Goal: Find specific page/section: Find specific page/section

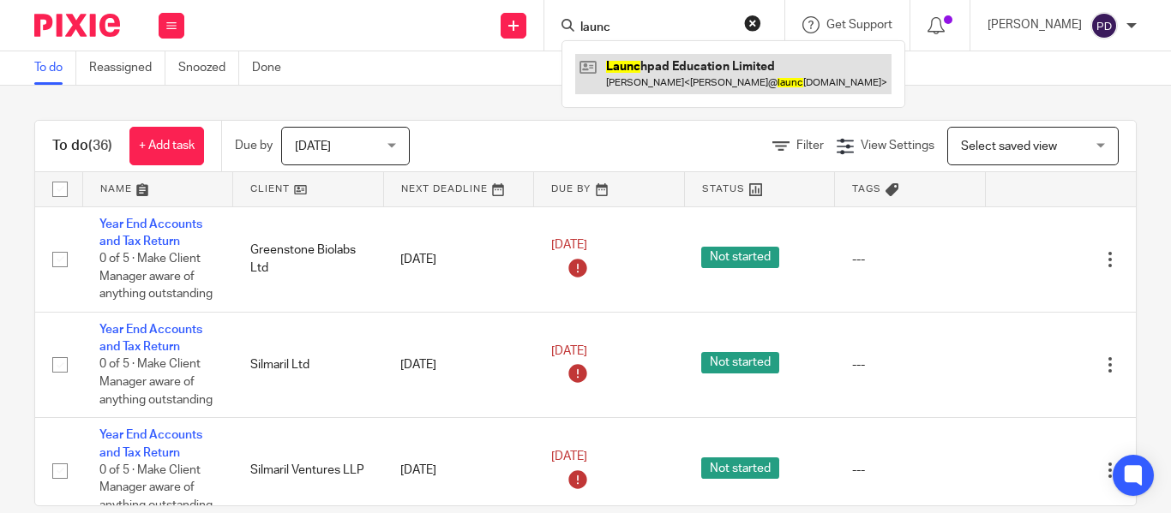
type input "launc"
click at [667, 75] on link at bounding box center [733, 73] width 316 height 39
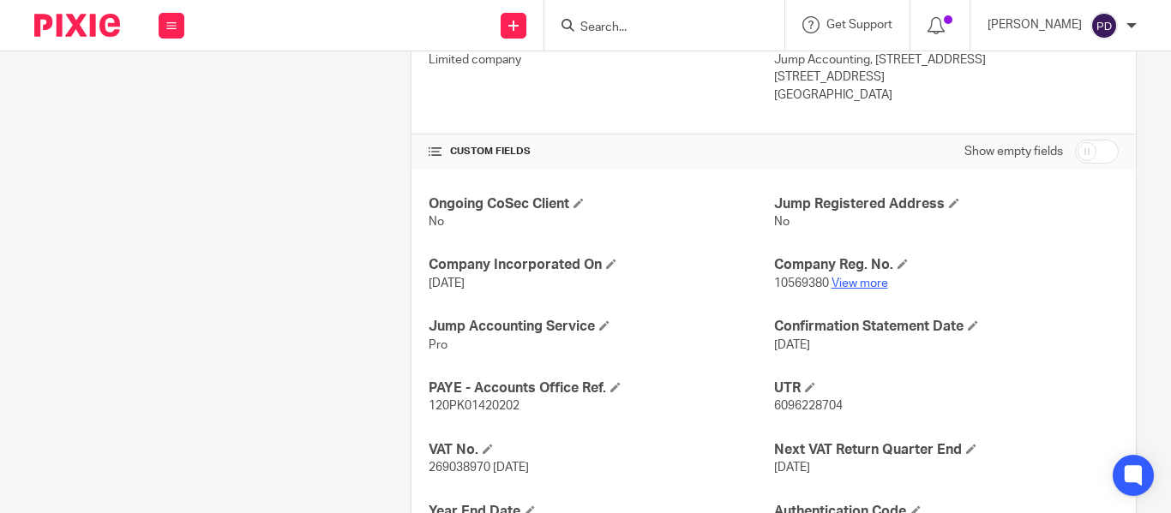
scroll to position [514, 0]
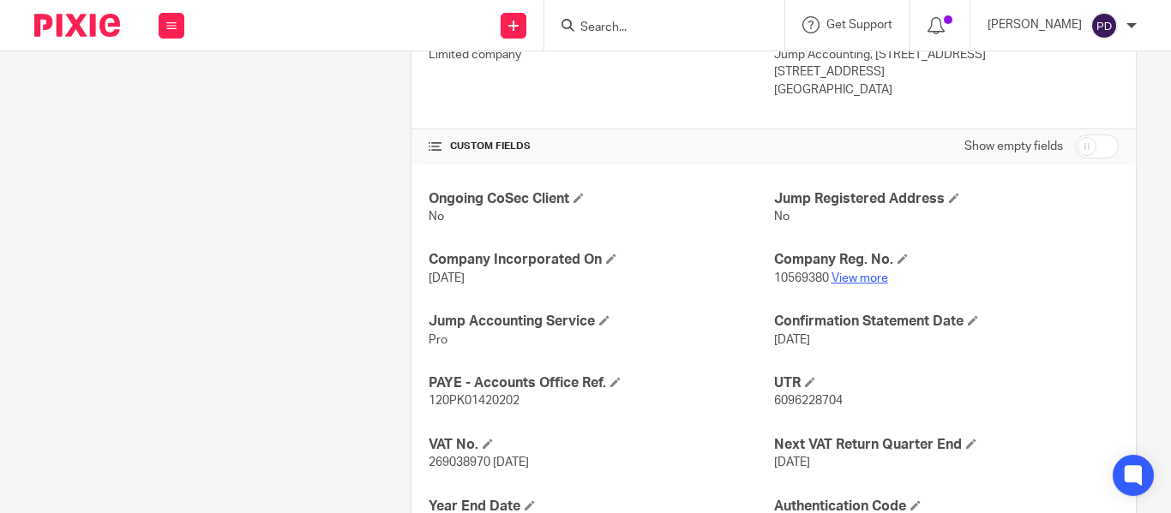
click at [862, 283] on link "View more" at bounding box center [859, 279] width 57 height 12
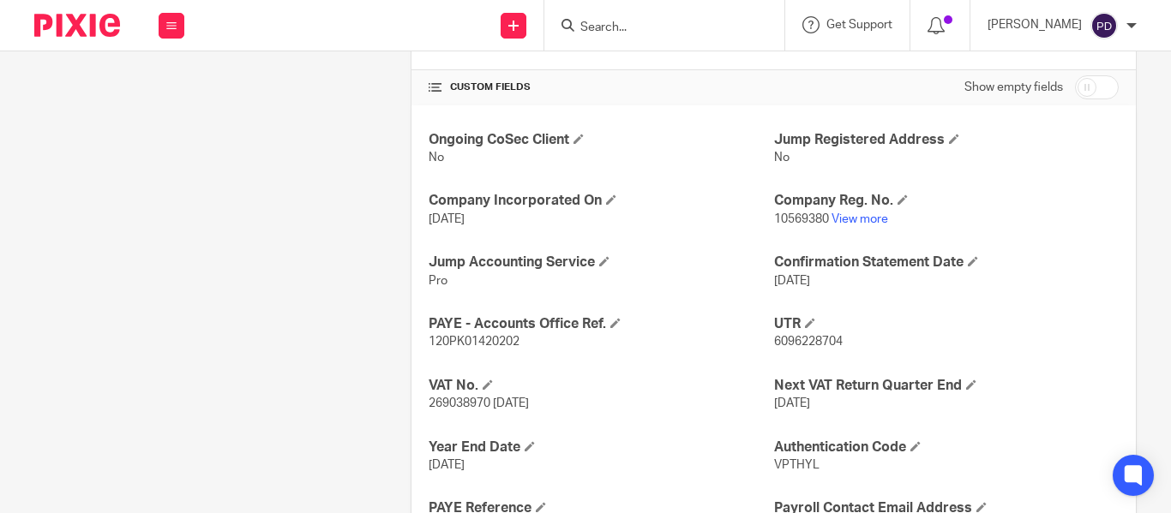
scroll to position [600, 0]
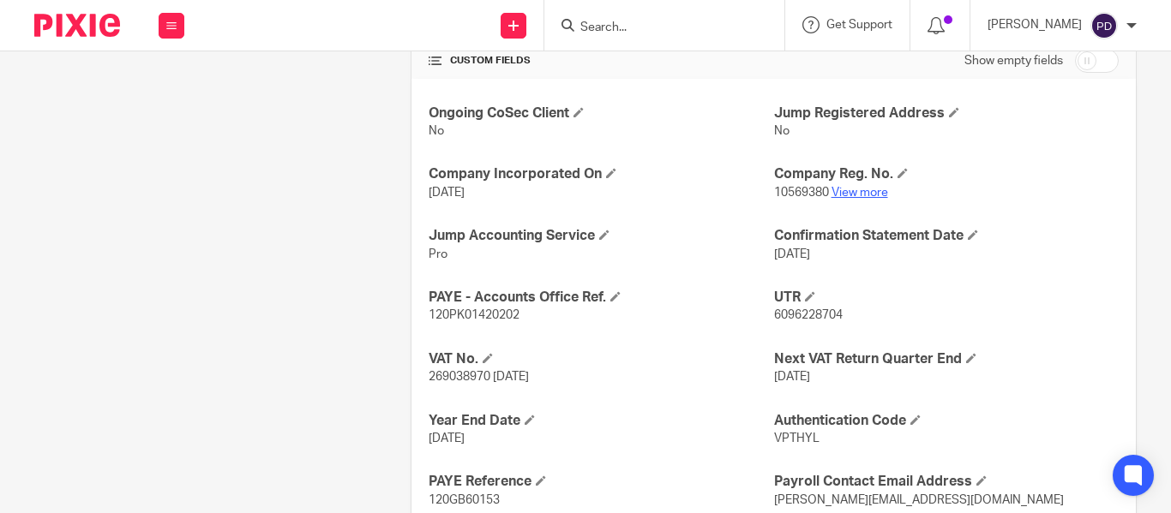
click at [852, 197] on link "View more" at bounding box center [859, 193] width 57 height 12
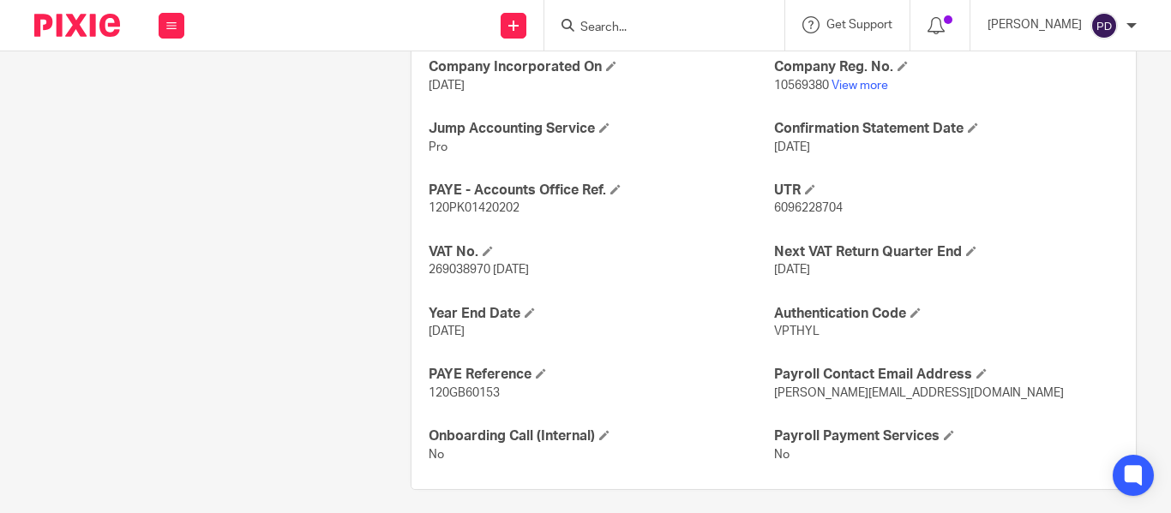
scroll to position [718, 0]
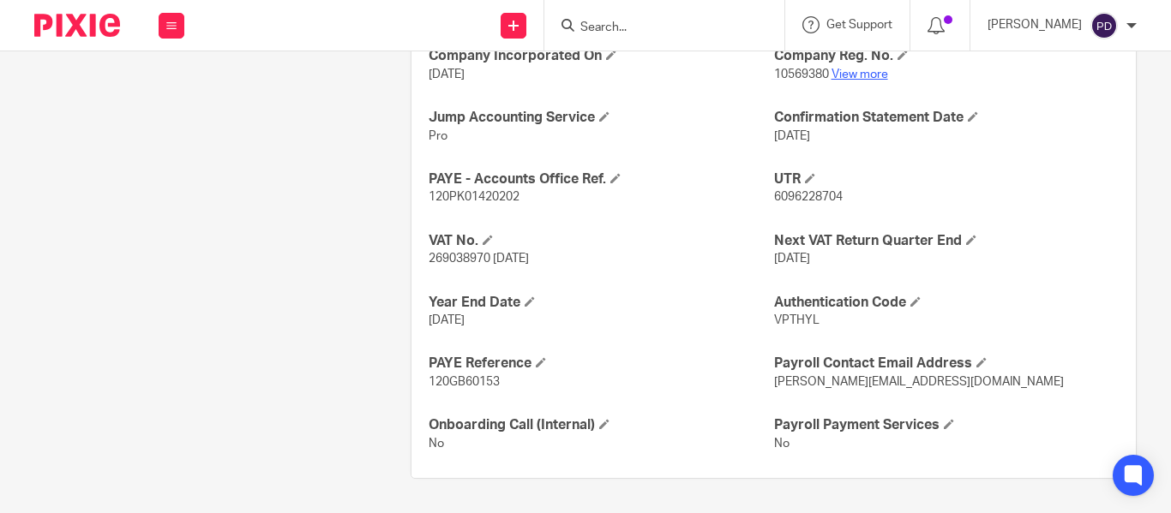
click at [838, 80] on link "View more" at bounding box center [859, 75] width 57 height 12
click at [584, 27] on input "Search" at bounding box center [655, 28] width 154 height 15
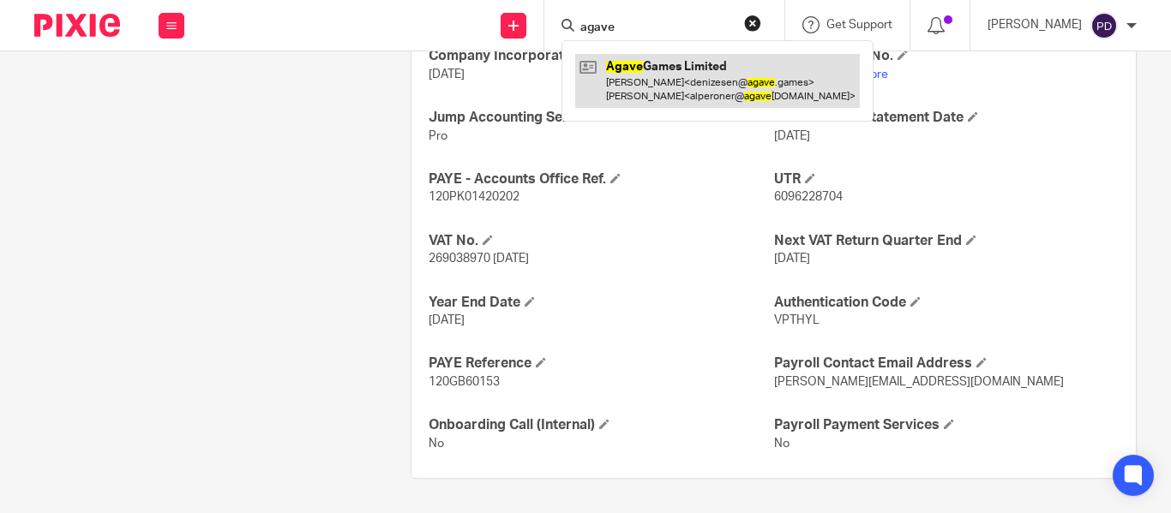
type input "agave"
click at [651, 72] on link at bounding box center [717, 80] width 285 height 53
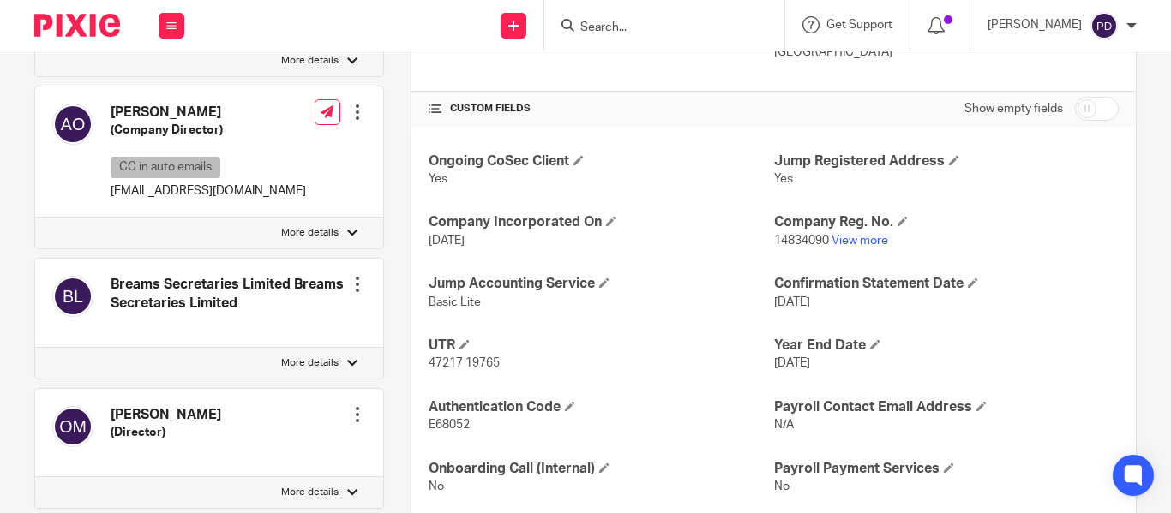
scroll to position [553, 0]
click at [841, 243] on link "View more" at bounding box center [859, 240] width 57 height 12
click at [591, 33] on input "Search" at bounding box center [655, 28] width 154 height 15
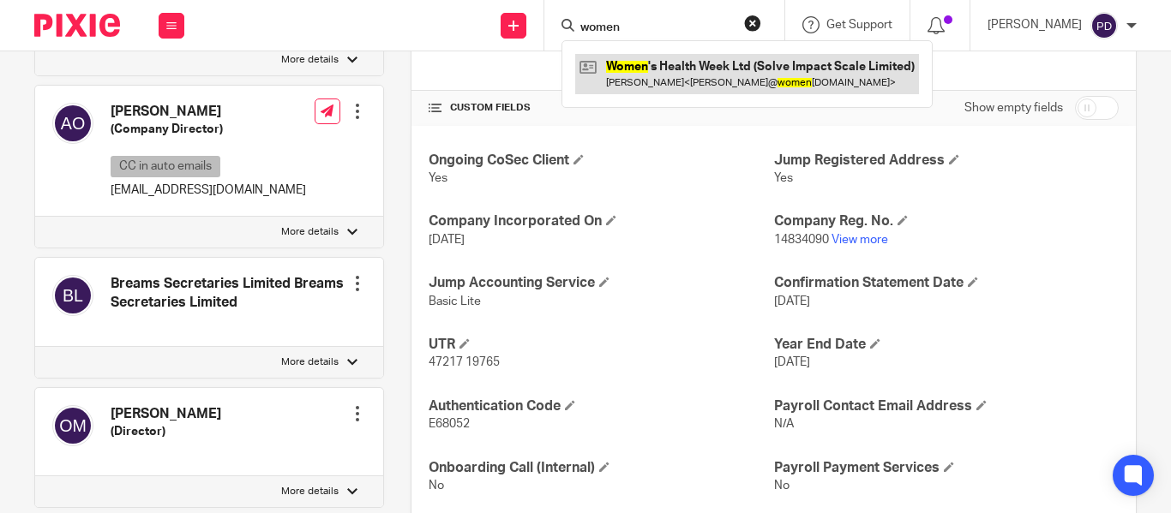
type input "women"
click at [643, 67] on link at bounding box center [747, 73] width 344 height 39
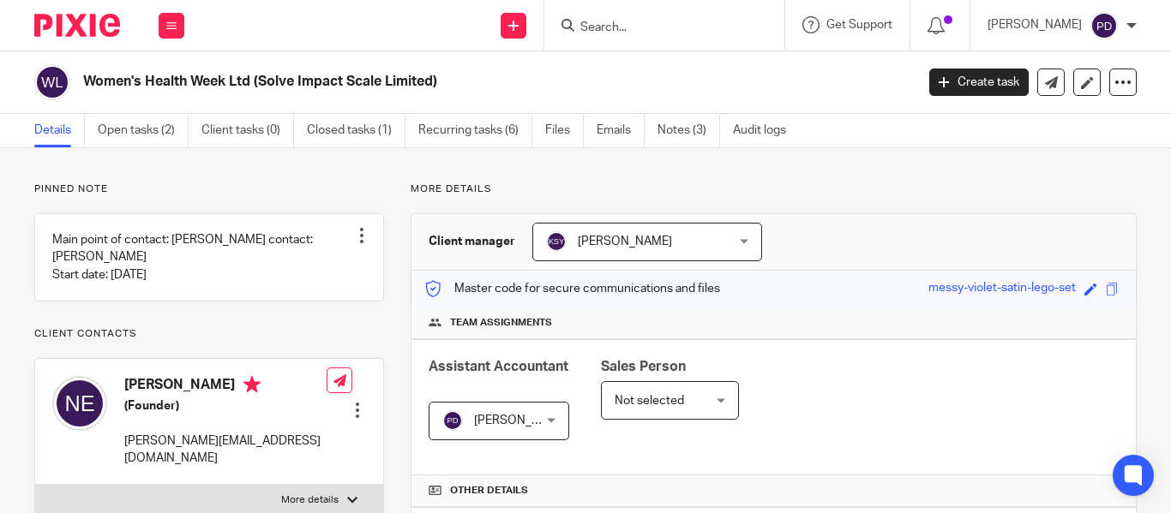
scroll to position [570, 0]
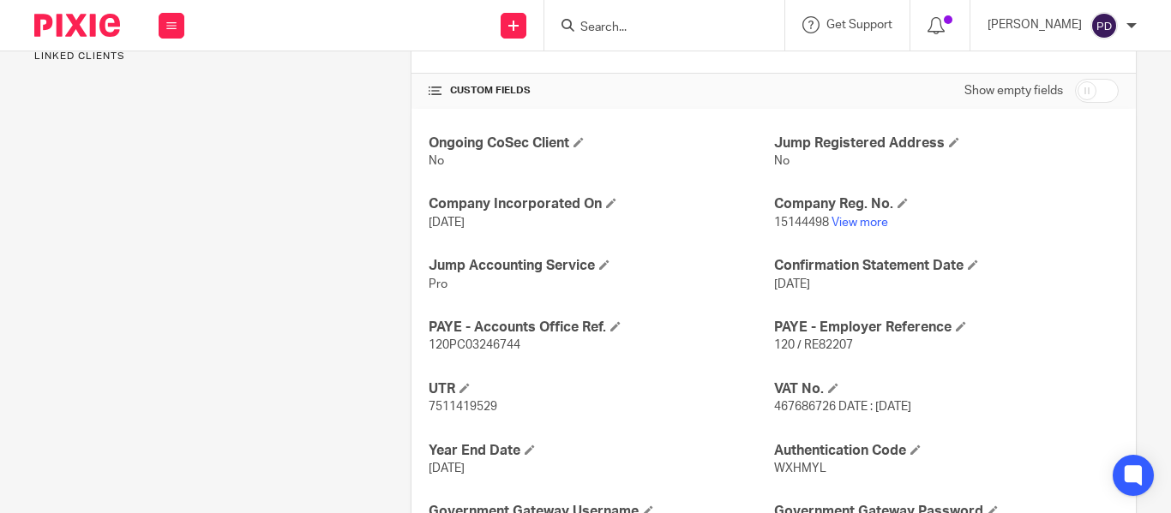
click at [869, 224] on link "View more" at bounding box center [859, 223] width 57 height 12
click at [584, 26] on input "a" at bounding box center [655, 28] width 154 height 15
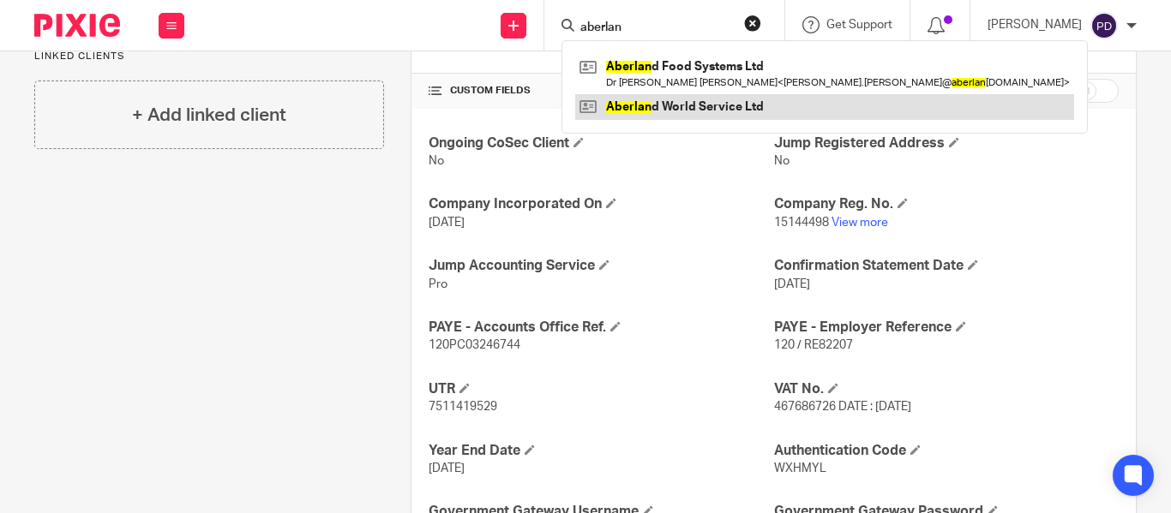
type input "aberlan"
click at [655, 105] on link at bounding box center [824, 107] width 499 height 26
click at [613, 111] on link at bounding box center [824, 107] width 499 height 26
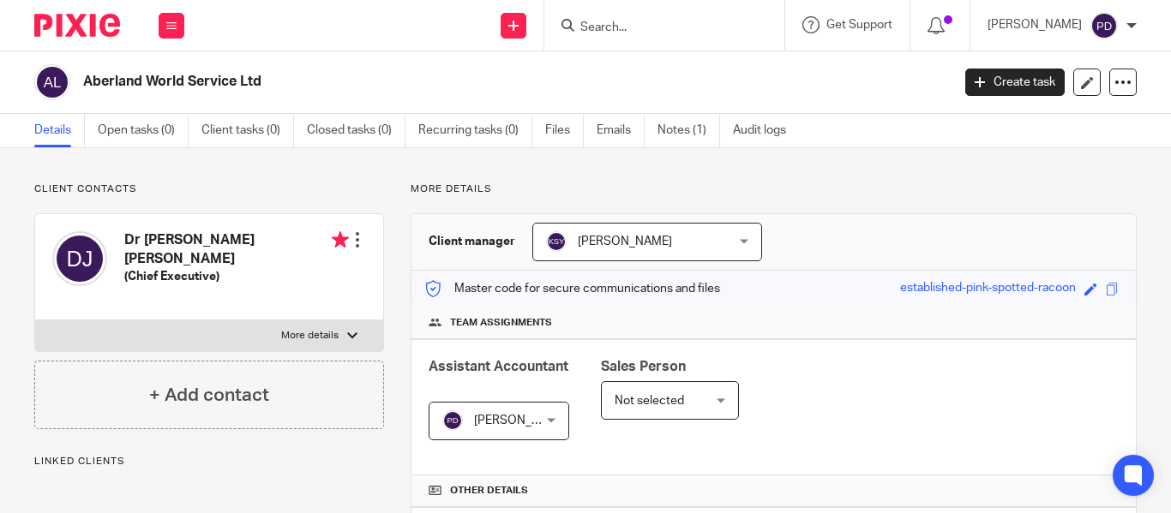
scroll to position [489, 0]
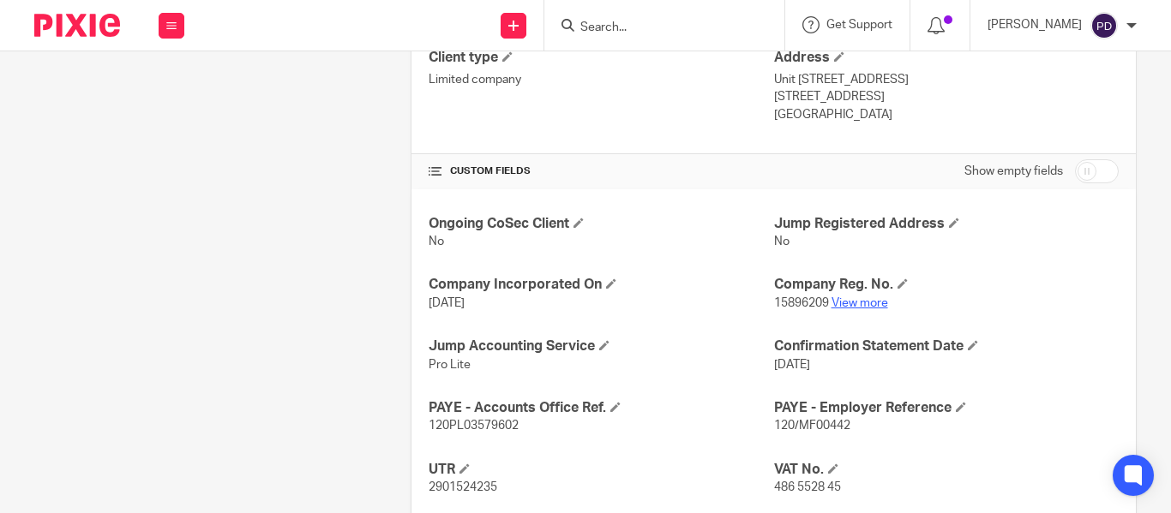
click at [845, 306] on link "View more" at bounding box center [859, 303] width 57 height 12
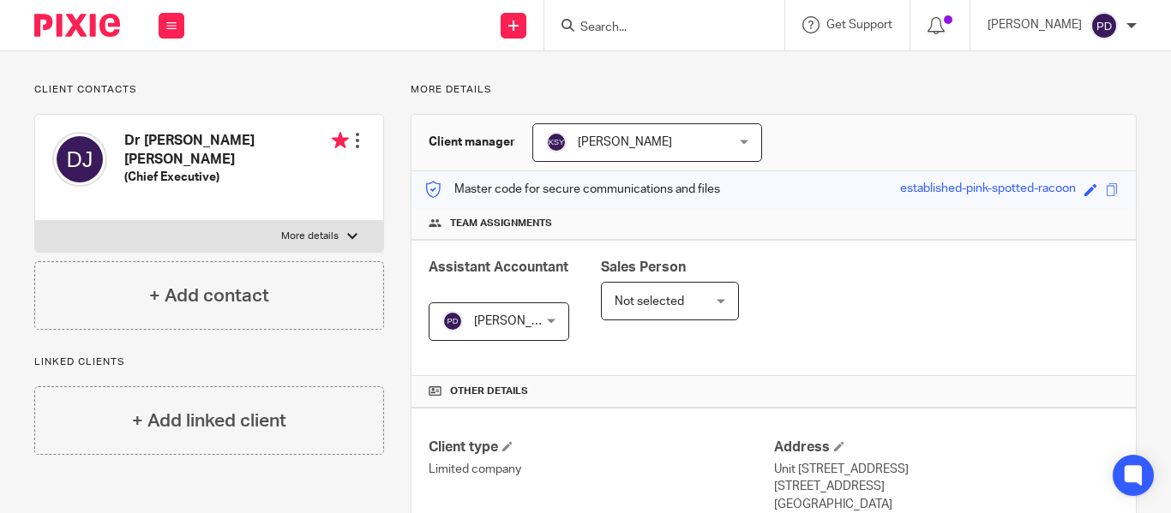
scroll to position [0, 0]
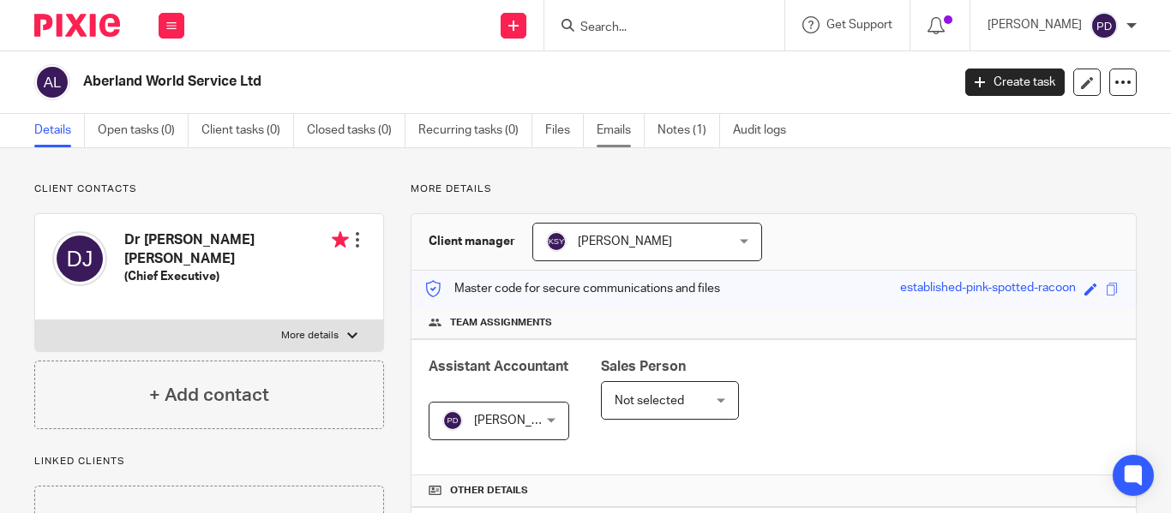
click at [617, 129] on link "Emails" at bounding box center [620, 130] width 48 height 33
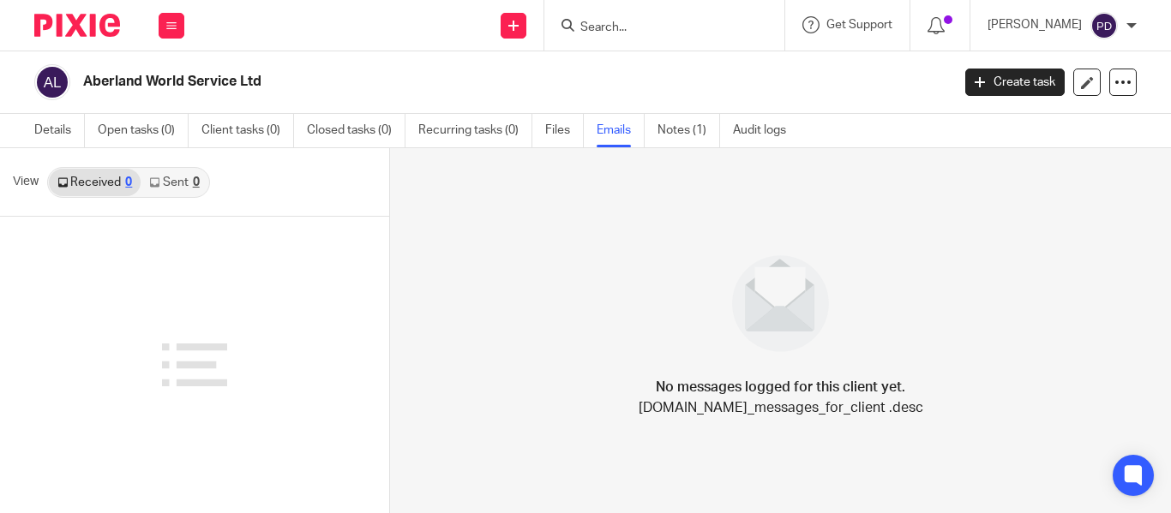
click at [173, 177] on link "Sent 0" at bounding box center [174, 182] width 67 height 27
click at [122, 194] on link "Received 0" at bounding box center [95, 182] width 92 height 27
click at [155, 173] on link "Sent 0" at bounding box center [174, 182] width 67 height 27
drag, startPoint x: 581, startPoint y: 8, endPoint x: 565, endPoint y: 30, distance: 27.6
click at [582, 8] on div at bounding box center [664, 25] width 240 height 51
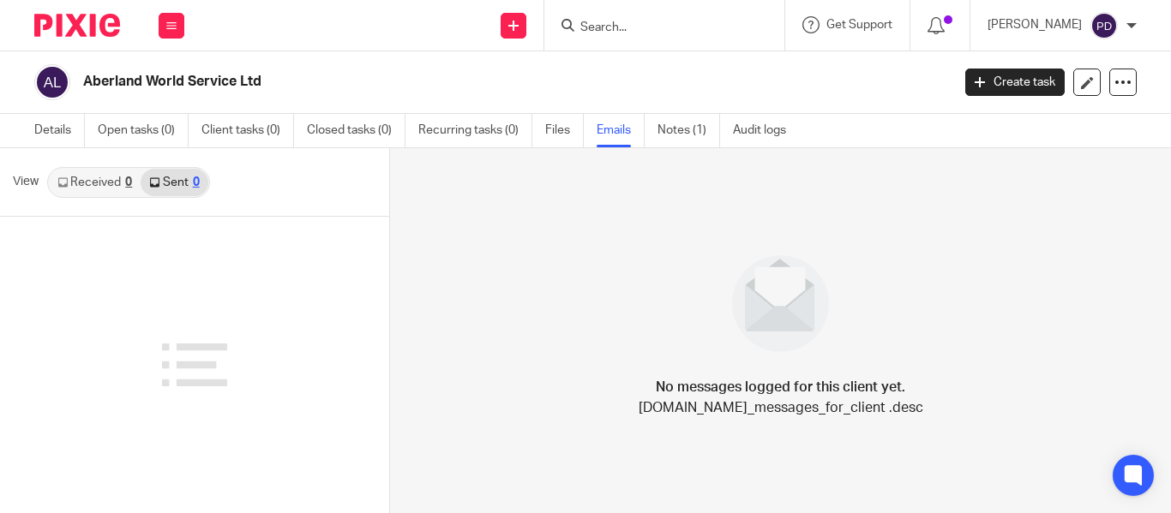
click at [578, 30] on input "Search" at bounding box center [655, 28] width 154 height 15
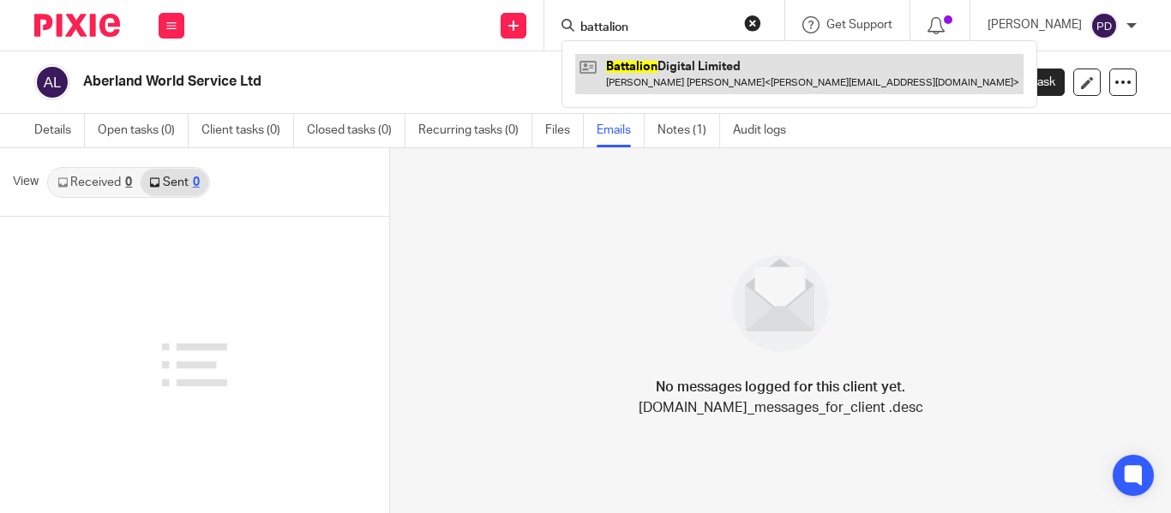
type input "battalion"
click at [664, 73] on link at bounding box center [799, 73] width 448 height 39
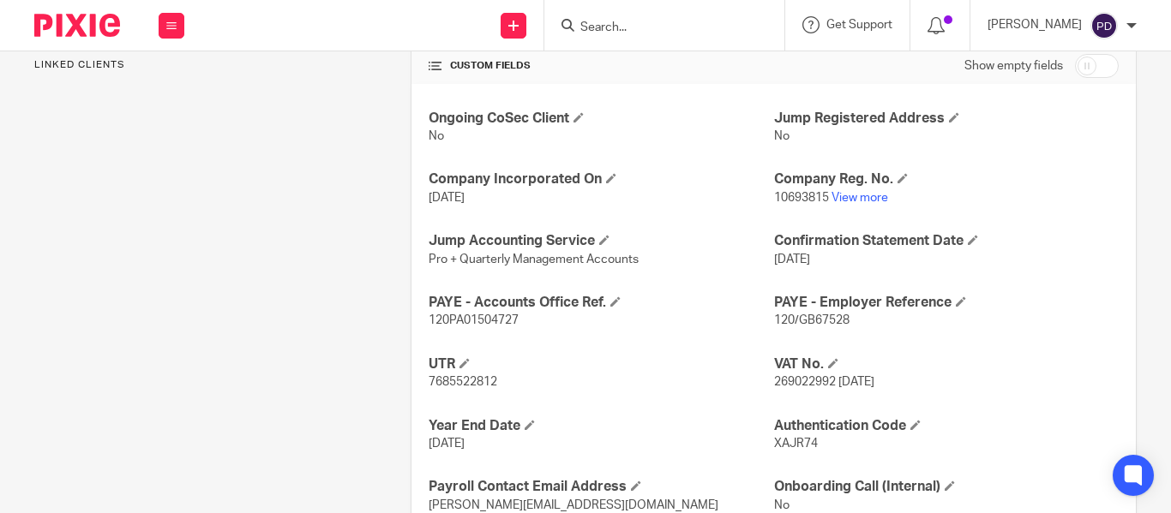
scroll to position [686, 0]
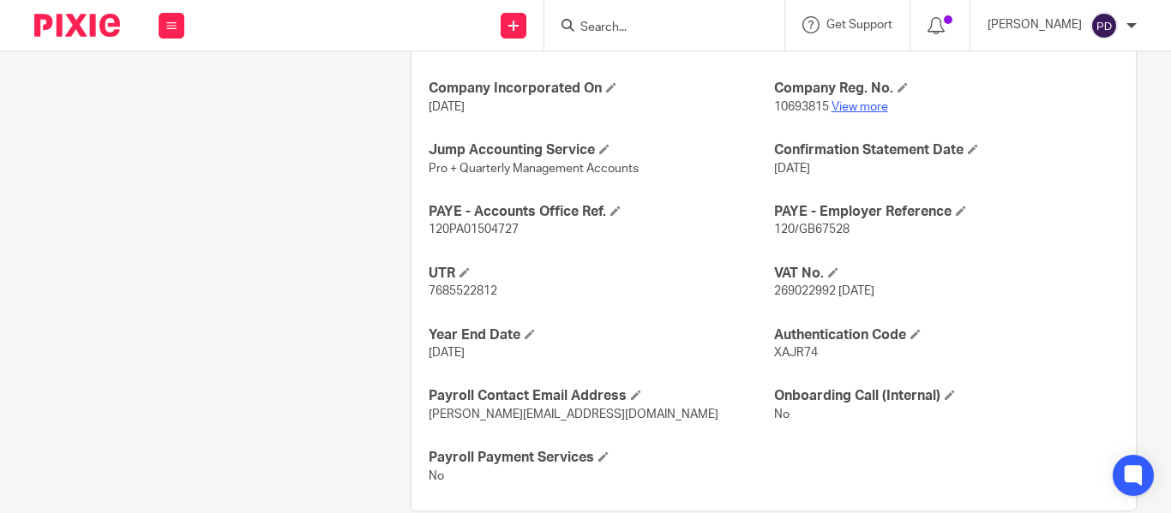
click at [855, 110] on link "View more" at bounding box center [859, 107] width 57 height 12
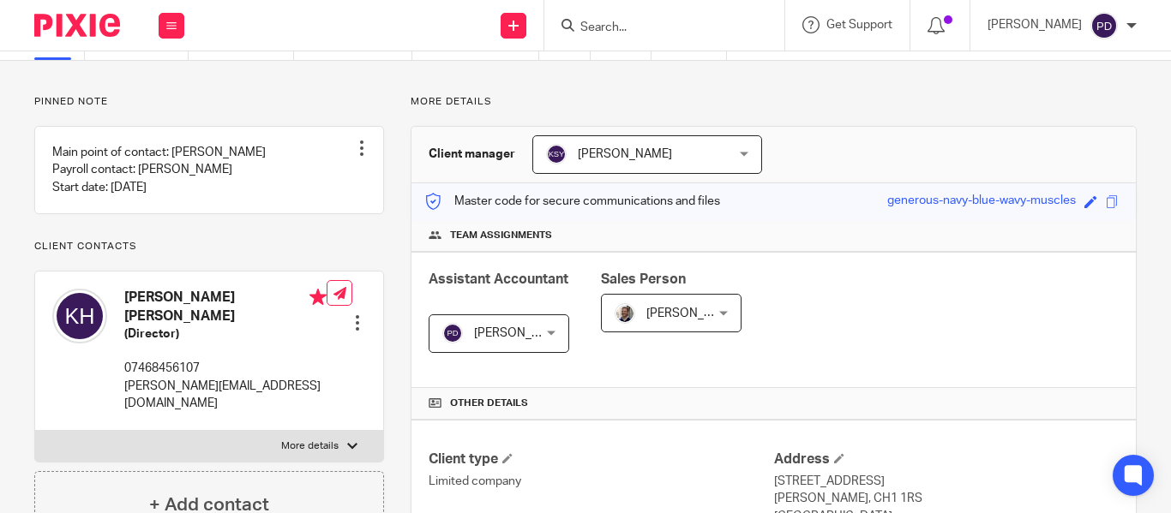
scroll to position [86, 0]
click at [611, 18] on form at bounding box center [669, 25] width 183 height 21
click at [590, 27] on input "Search" at bounding box center [655, 28] width 154 height 15
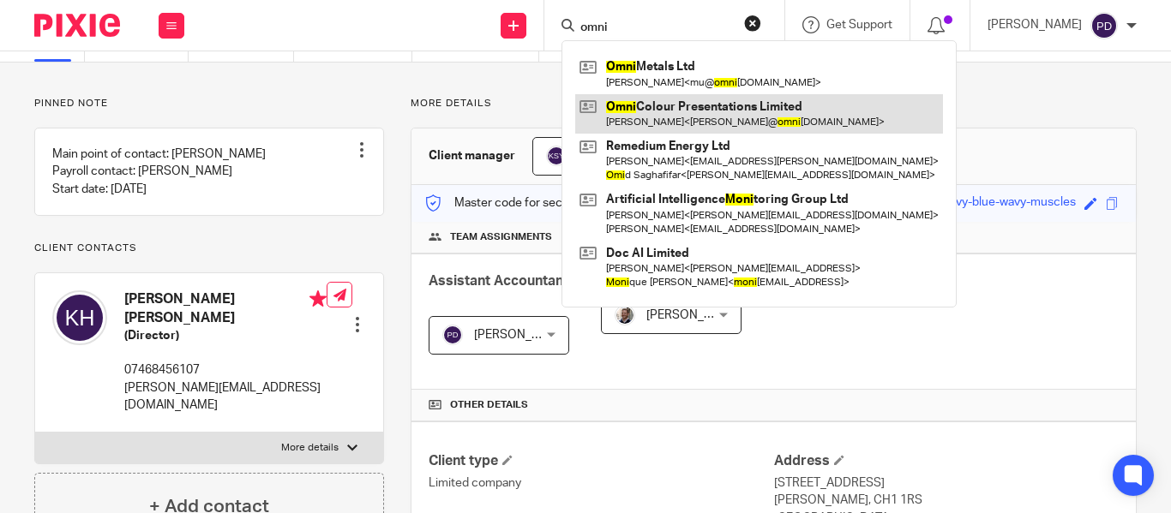
type input "omni"
click at [687, 127] on link at bounding box center [759, 113] width 368 height 39
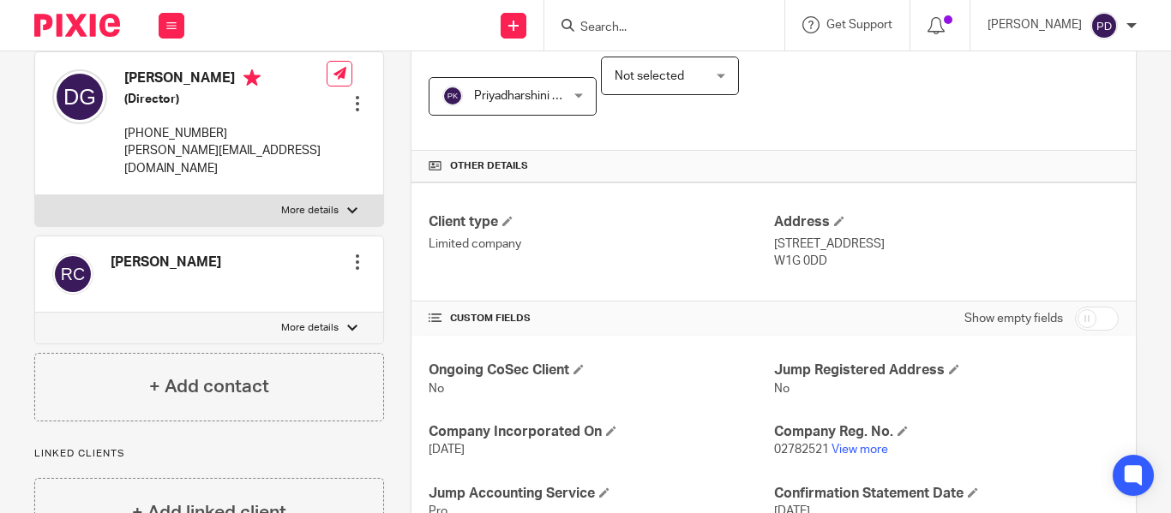
scroll to position [600, 0]
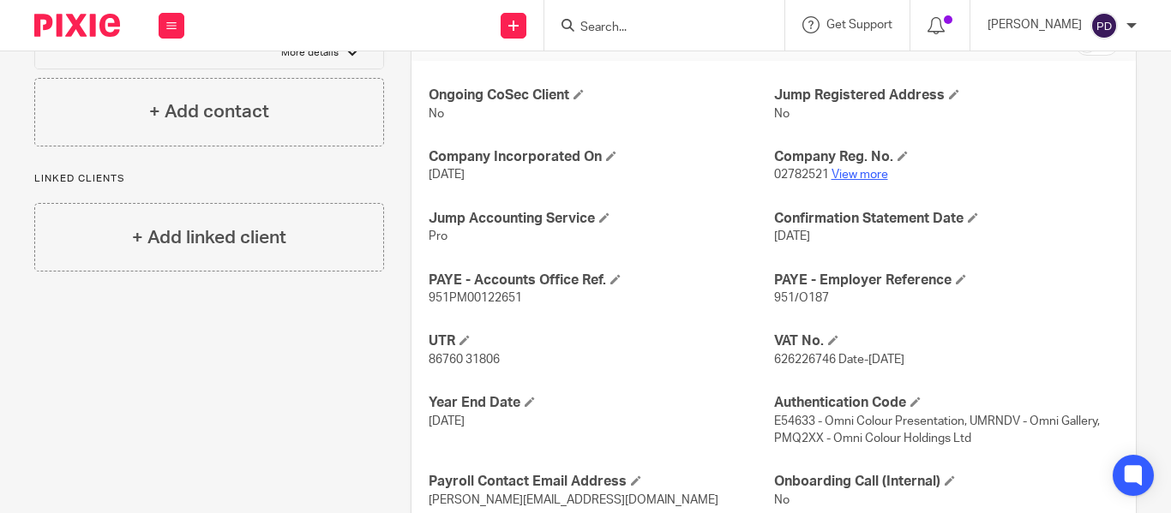
click at [859, 176] on link "View more" at bounding box center [859, 175] width 57 height 12
click at [589, 11] on div at bounding box center [664, 25] width 240 height 51
click at [582, 27] on input "w" at bounding box center [655, 28] width 154 height 15
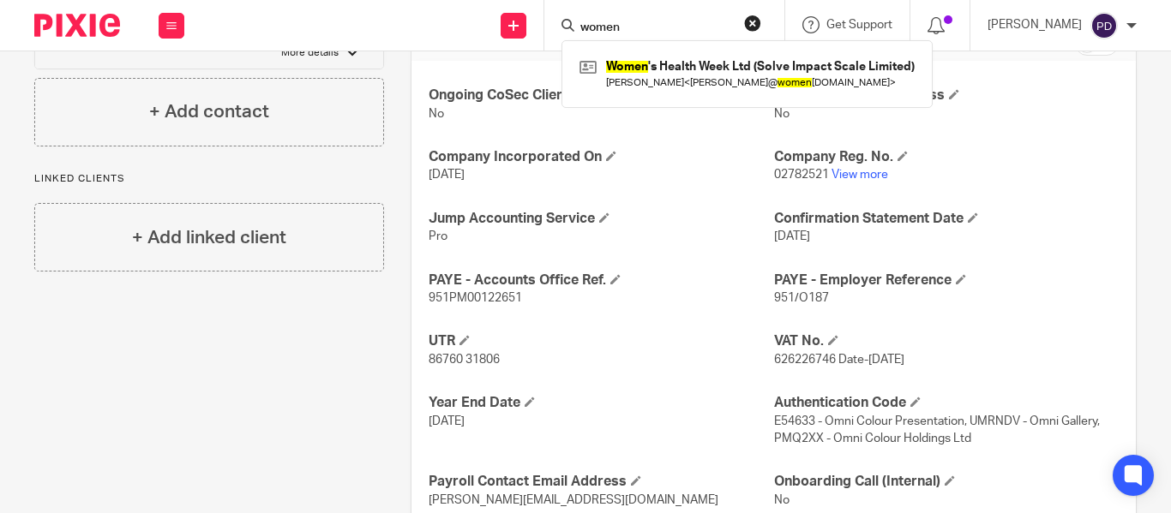
type input "women"
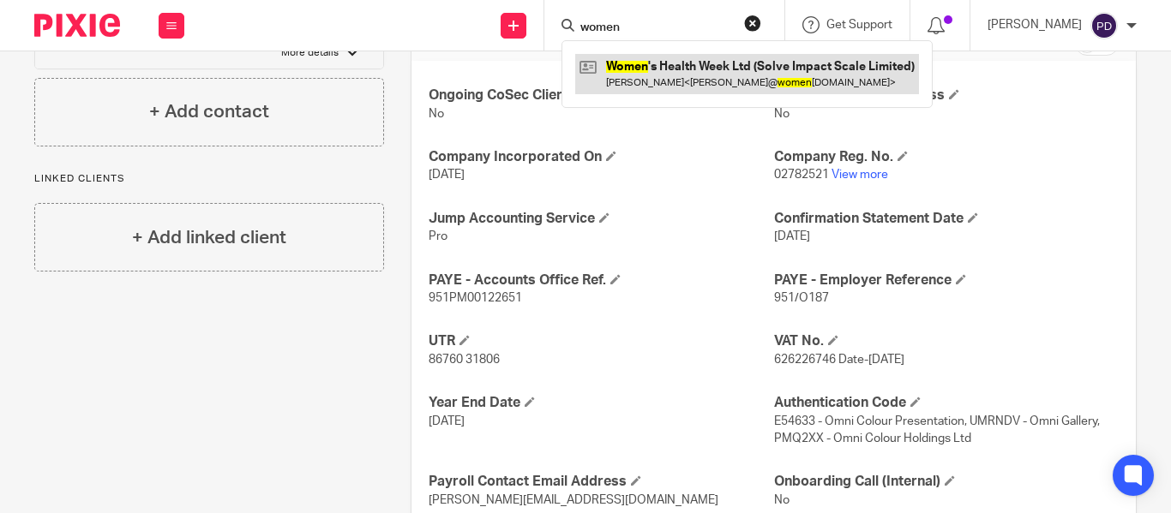
click at [602, 72] on link at bounding box center [747, 73] width 344 height 39
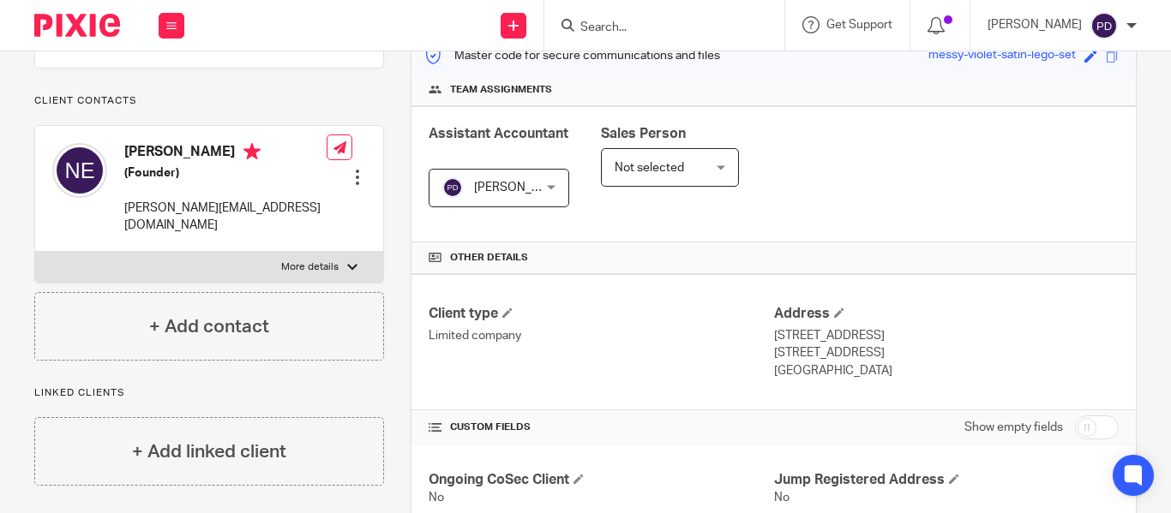
scroll to position [600, 0]
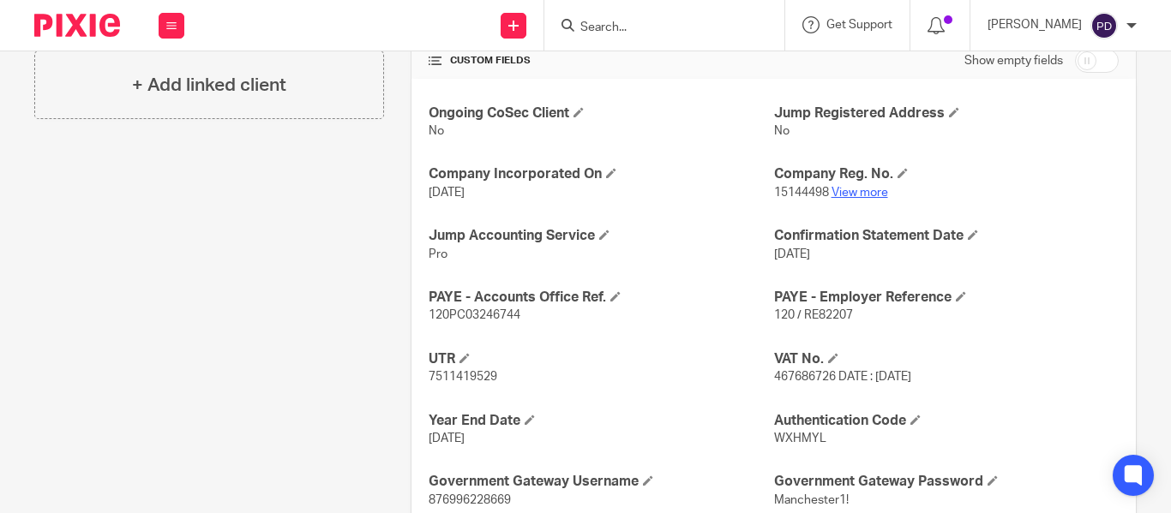
click at [843, 189] on link "View more" at bounding box center [859, 193] width 57 height 12
click at [578, 33] on input "Search" at bounding box center [655, 28] width 154 height 15
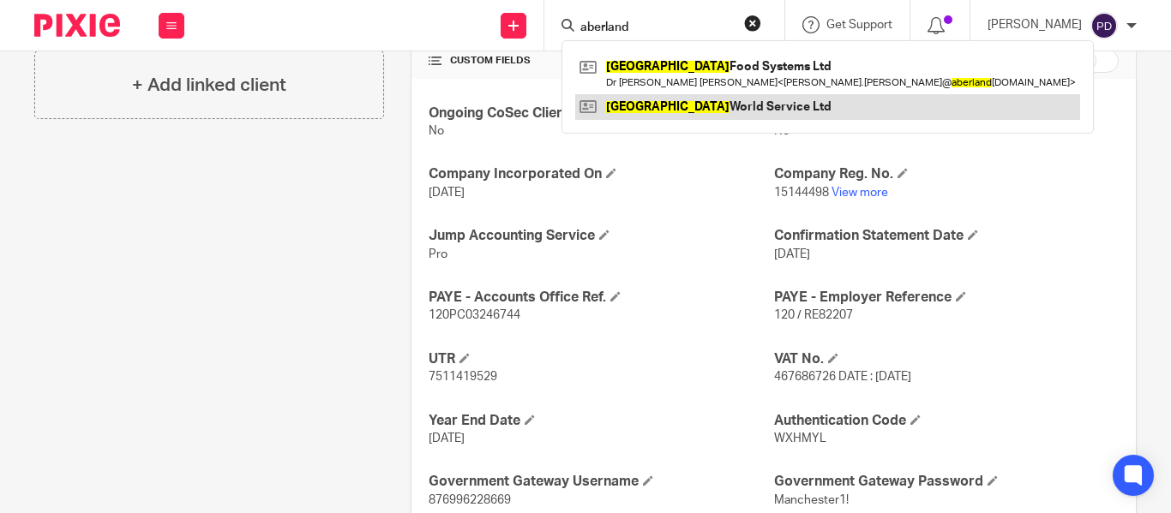
type input "aberland"
click at [638, 103] on link at bounding box center [827, 107] width 505 height 26
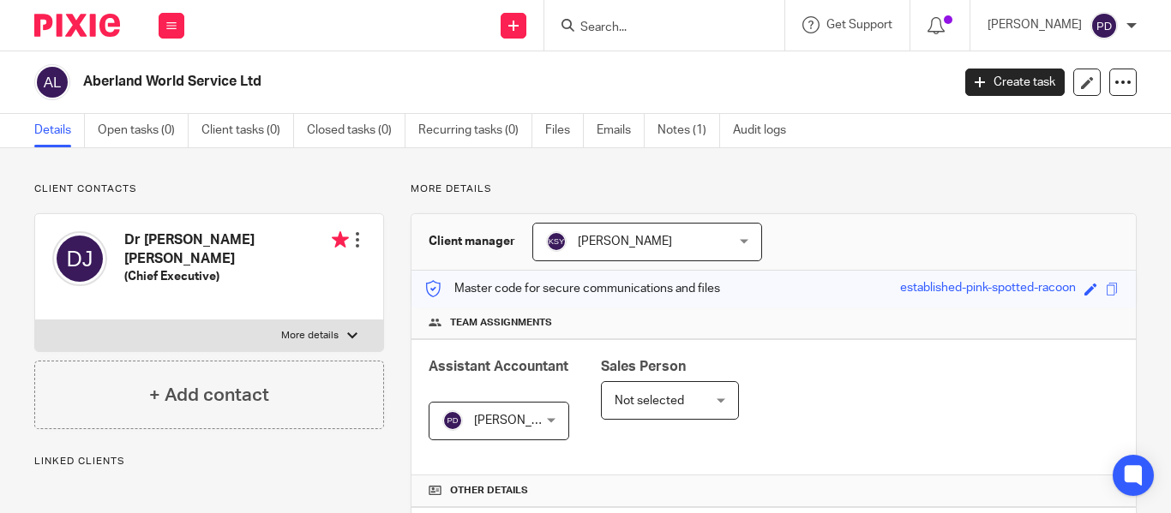
scroll to position [510, 0]
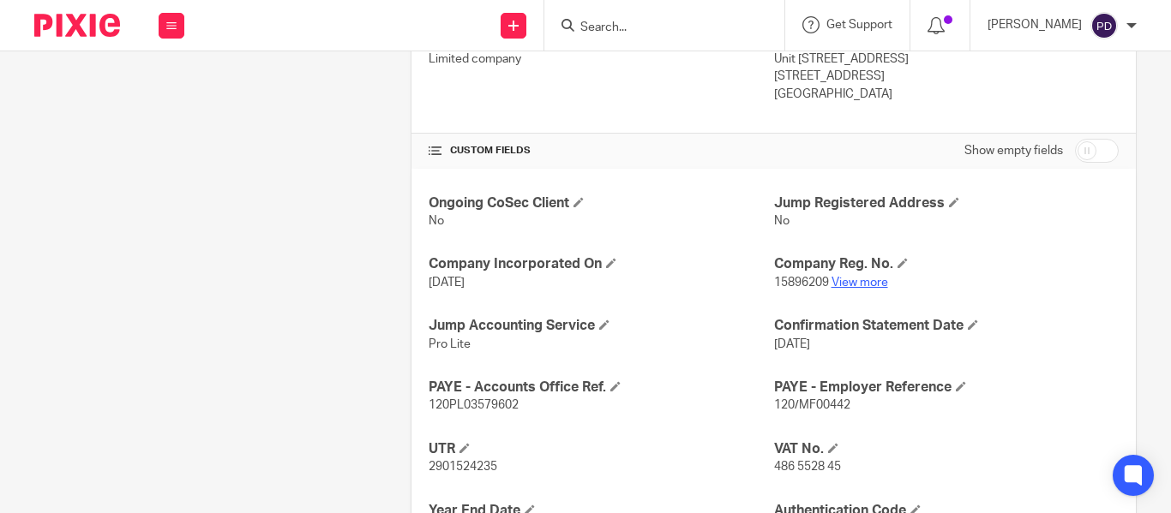
click at [869, 285] on link "View more" at bounding box center [859, 283] width 57 height 12
